Goal: Information Seeking & Learning: Find specific fact

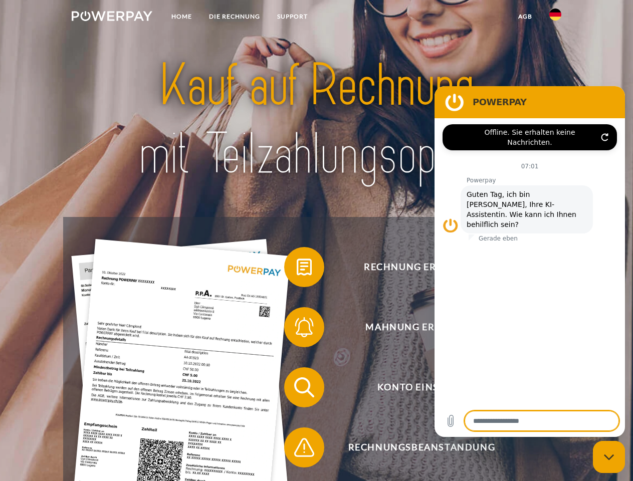
click at [112, 18] on img at bounding box center [112, 16] width 81 height 10
click at [555, 18] on img at bounding box center [555, 15] width 12 height 12
click at [524, 17] on link "agb" at bounding box center [524, 17] width 31 height 18
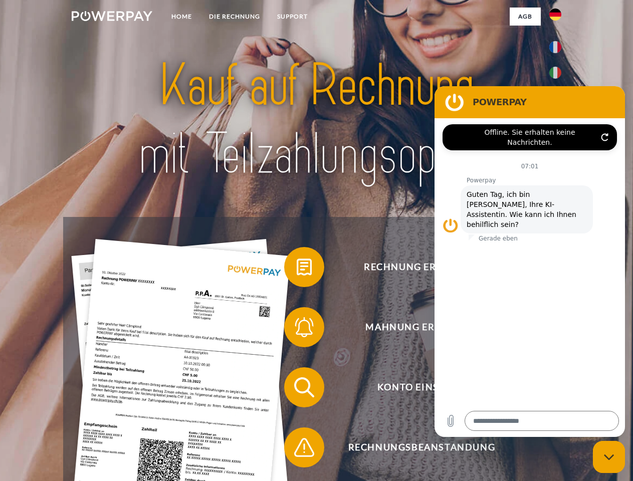
click at [296, 269] on span at bounding box center [289, 267] width 50 height 50
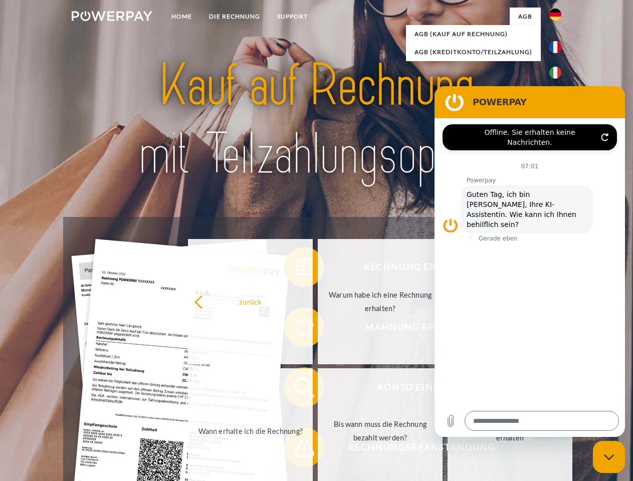
click at [296, 329] on div "Rechnung erhalten? Mahnung erhalten? Konto einsehen" at bounding box center [316, 417] width 506 height 401
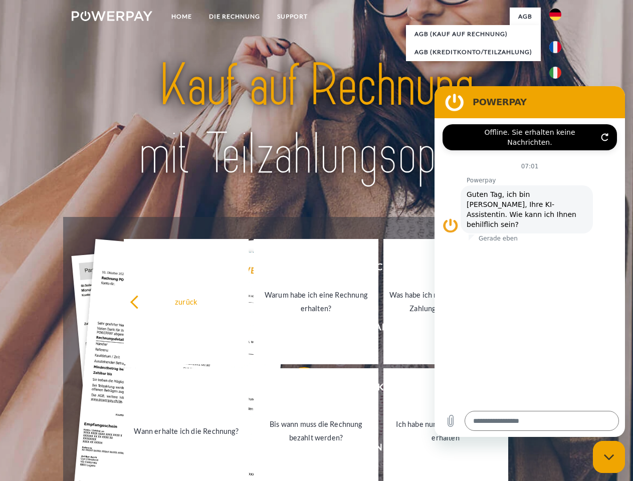
click at [296, 389] on link "Bis wann muss die Rechnung bezahlt werden?" at bounding box center [315, 430] width 125 height 125
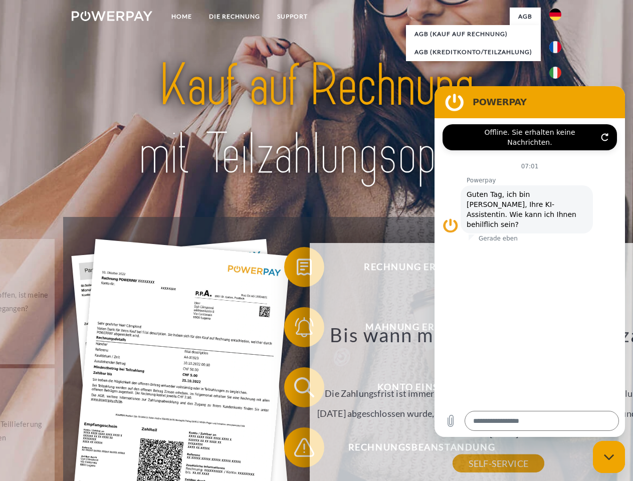
click at [316, 449] on div "Bis wann muss die Rechnung bezahlt werden? Die Zahlungsfrist ist immer bis Ende…" at bounding box center [499, 393] width 366 height 141
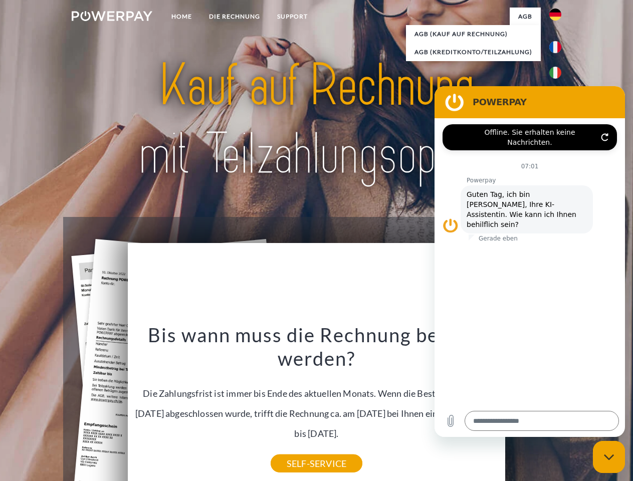
click at [608, 457] on icon "Messaging-Fenster schließen" at bounding box center [608, 457] width 11 height 7
type textarea "*"
